Goal: Transaction & Acquisition: Download file/media

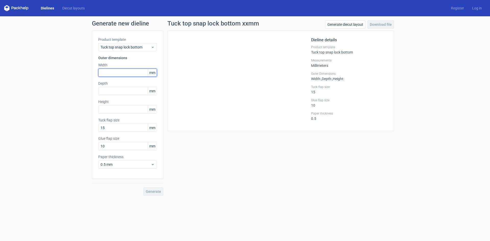
click at [114, 72] on input "text" at bounding box center [127, 73] width 59 height 8
type input "110"
click at [151, 44] on div "Tuck top snap lock bottom" at bounding box center [127, 47] width 59 height 8
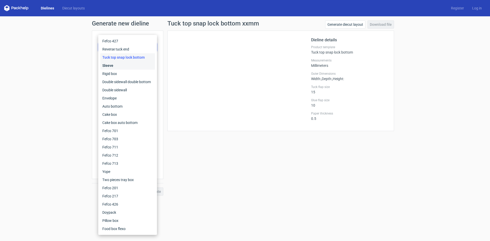
click at [126, 62] on div "Sleeve" at bounding box center [127, 65] width 55 height 8
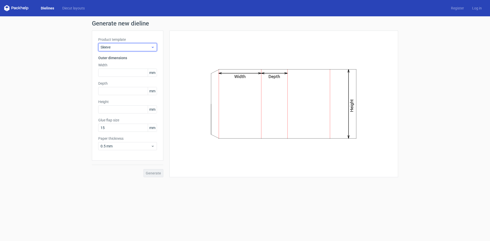
click at [145, 46] on span "Sleeve" at bounding box center [126, 47] width 50 height 5
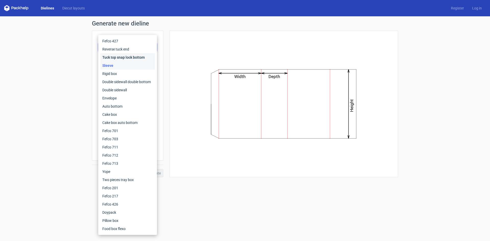
click at [131, 56] on div "Tuck top snap lock bottom" at bounding box center [127, 57] width 55 height 8
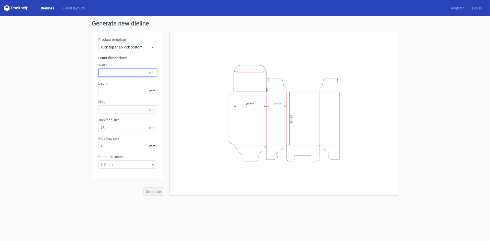
click at [108, 72] on input "text" at bounding box center [127, 73] width 59 height 8
type input "110"
click at [112, 94] on input "text" at bounding box center [127, 91] width 59 height 8
type input "82"
click at [117, 111] on input "text" at bounding box center [127, 109] width 59 height 8
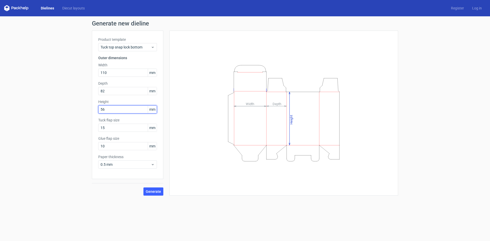
type input "56"
drag, startPoint x: 112, startPoint y: 146, endPoint x: 73, endPoint y: 147, distance: 38.5
click at [73, 147] on div "Generate new dieline Product template Tuck top snap lock bottom Outer dimension…" at bounding box center [245, 107] width 490 height 183
type input "15"
click at [153, 193] on span "Generate" at bounding box center [153, 192] width 15 height 4
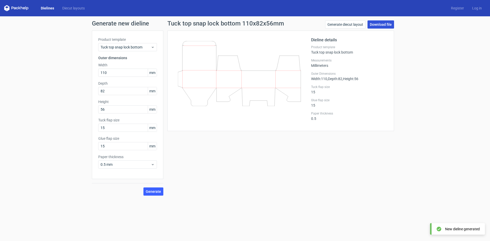
click at [381, 24] on link "Download file" at bounding box center [380, 24] width 27 height 8
